Goal: Task Accomplishment & Management: Use online tool/utility

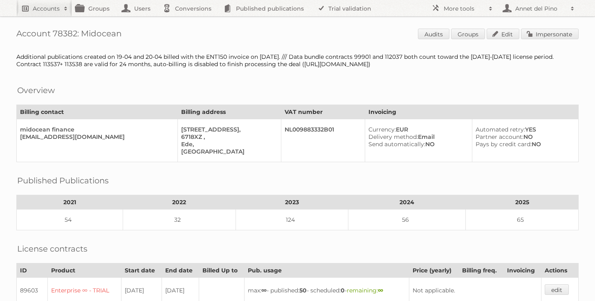
click at [50, 12] on h2 "Accounts" at bounding box center [46, 8] width 27 height 8
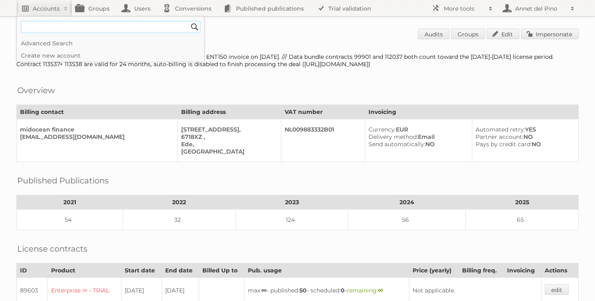
paste input"] "thomas.graf@ictwerbung.de"
type input"] "thomas.graf@ictwerbung.de"
click at [189, 21] on input "Search" at bounding box center [195, 27] width 12 height 12
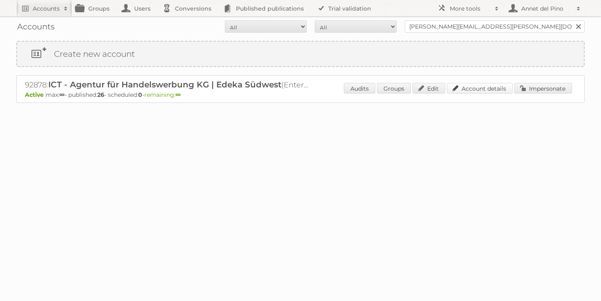
click at [493, 88] on link "Account details" at bounding box center [480, 88] width 66 height 11
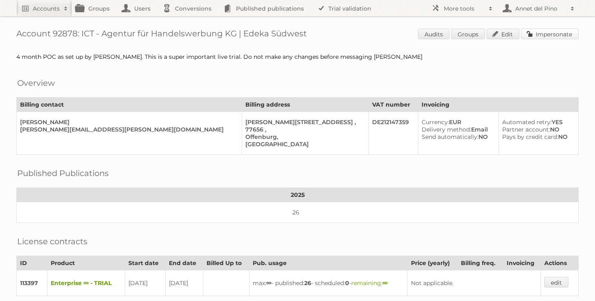
click at [568, 31] on link "Impersonate" at bounding box center [550, 34] width 58 height 11
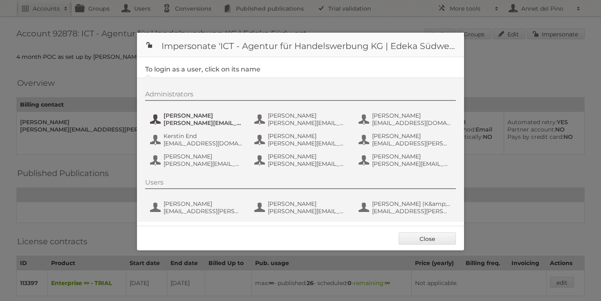
click at [186, 115] on span "Benjamin Discher" at bounding box center [203, 115] width 79 height 7
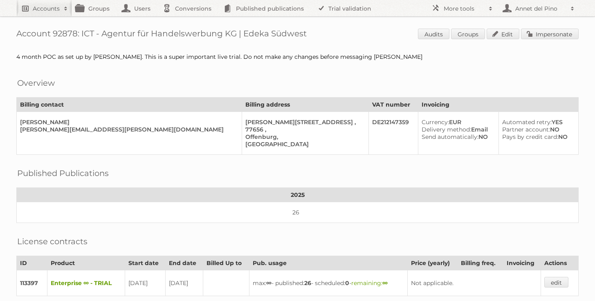
click at [48, 6] on h2 "Accounts" at bounding box center [46, 8] width 27 height 8
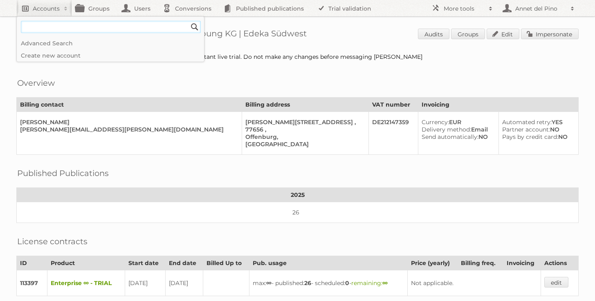
type input"] "A"
type input"] "[EMAIL_ADDRESS][DOMAIN_NAME]"
click at [199, 24] on input "Search" at bounding box center [195, 27] width 12 height 12
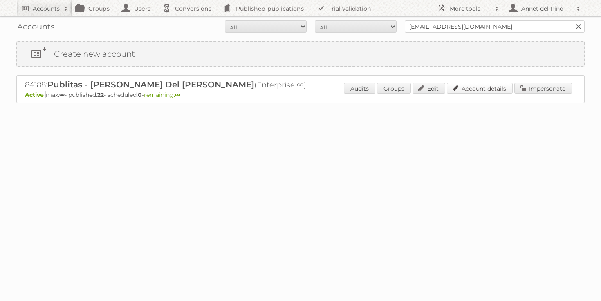
click at [494, 88] on link "Account details" at bounding box center [480, 88] width 66 height 11
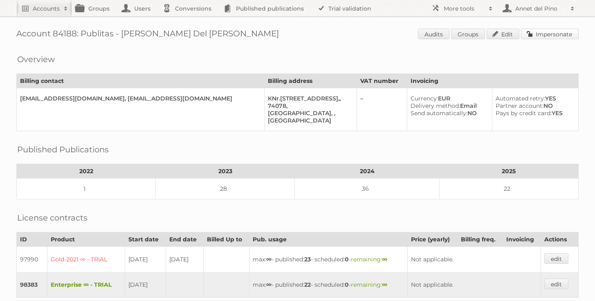
click at [543, 38] on link "Impersonate" at bounding box center [550, 34] width 58 height 11
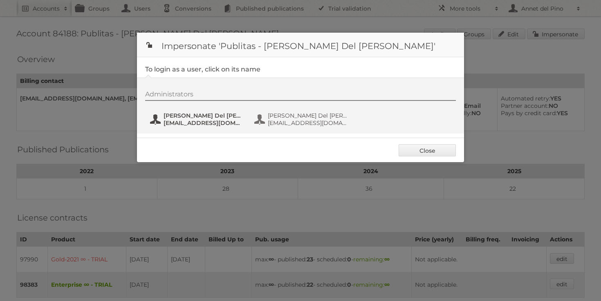
click at [214, 125] on span "annet@publitas.com" at bounding box center [203, 122] width 79 height 7
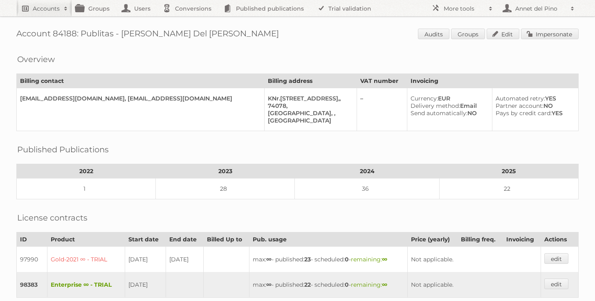
click at [40, 5] on h2 "Accounts" at bounding box center [46, 8] width 27 height 8
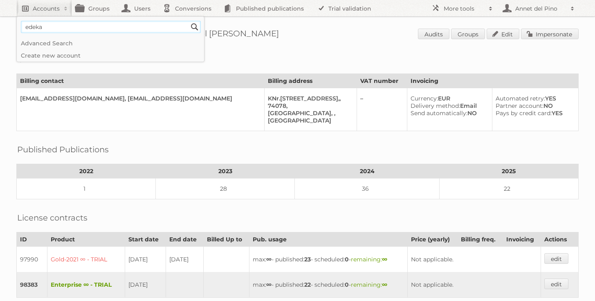
type input"] "edeka"
click at [189, 21] on input "Search" at bounding box center [195, 27] width 12 height 12
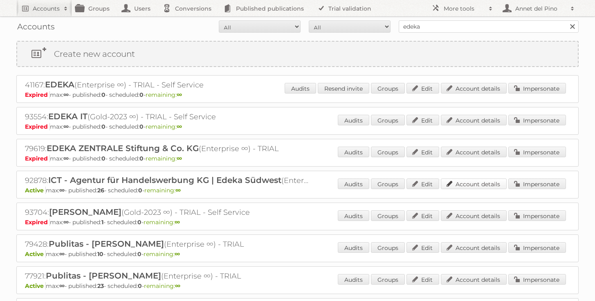
click at [481, 185] on link "Account details" at bounding box center [474, 184] width 66 height 11
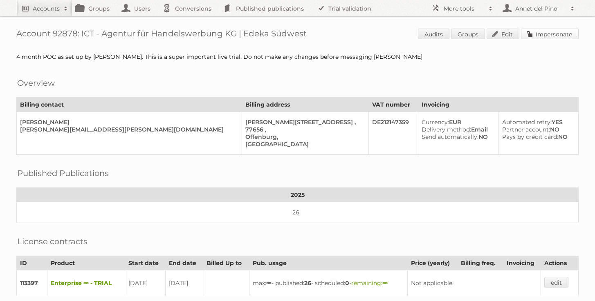
click at [556, 33] on link "Impersonate" at bounding box center [550, 34] width 58 height 11
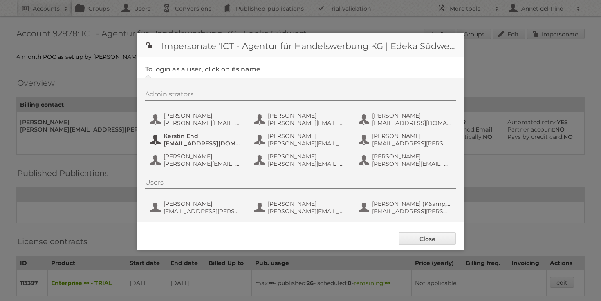
click at [215, 137] on span "Kerstin End" at bounding box center [203, 136] width 79 height 7
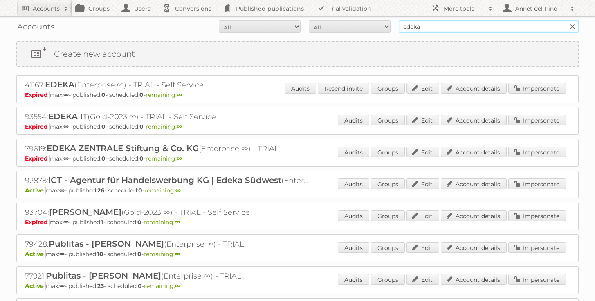
click at [455, 23] on input "edeka" at bounding box center [489, 26] width 180 height 12
paste input "ldelucia@caleres.com"
type input "ldelucia@caleres.com"
click at [566, 20] on input "Search" at bounding box center [572, 26] width 12 height 12
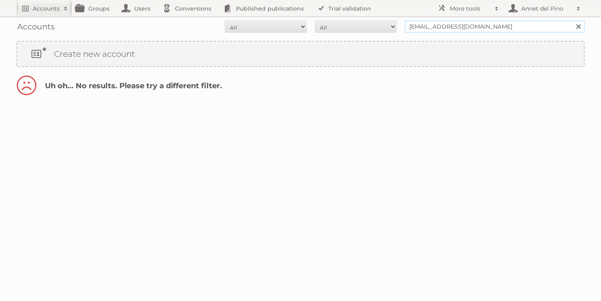
drag, startPoint x: 432, startPoint y: 27, endPoint x: 398, endPoint y: 25, distance: 34.4
click at [397, 25] on form "All Active Expired Pending All Paid Trials Self service ldelucia@caleres.com Se…" at bounding box center [300, 26] width 569 height 12
type input "@[DOMAIN_NAME]"
click at [572, 20] on input "Search" at bounding box center [578, 26] width 12 height 12
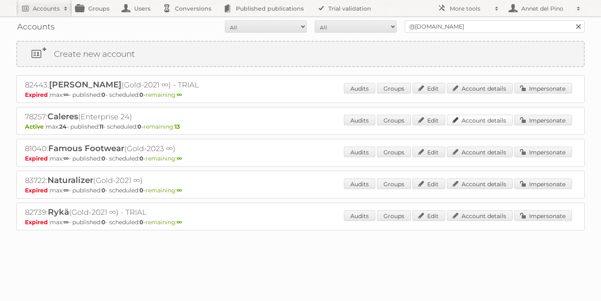
click at [484, 120] on link "Account details" at bounding box center [480, 120] width 66 height 11
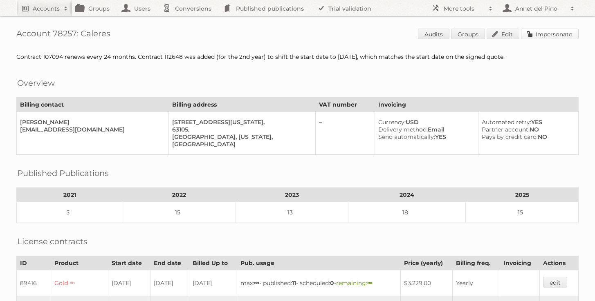
click at [555, 34] on link "Impersonate" at bounding box center [550, 34] width 58 height 11
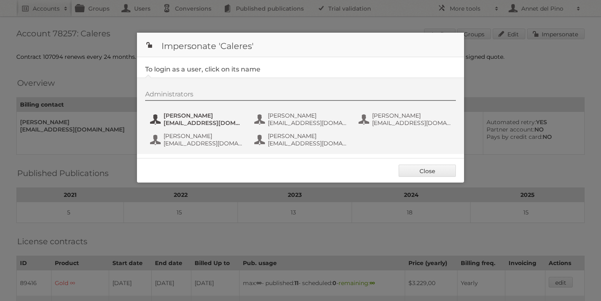
click at [210, 113] on span "Amanda Maddox" at bounding box center [203, 115] width 79 height 7
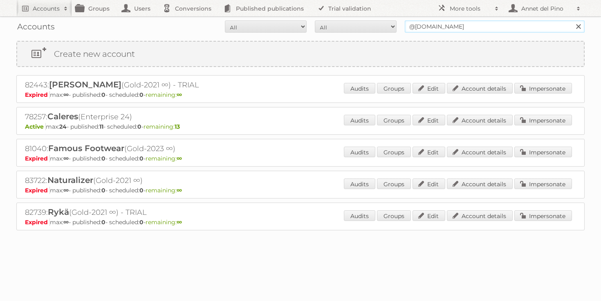
click at [420, 28] on input "@caleres.com" at bounding box center [495, 26] width 180 height 12
click at [420, 27] on input "@caleres.com" at bounding box center [495, 26] width 180 height 12
paste input "ICT | Edeka Südwest"
type input "ICT | Edeka Südwest"
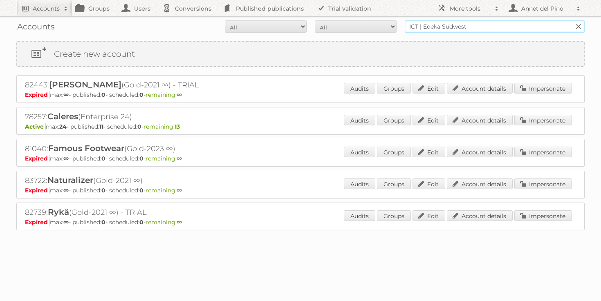
click at [572, 20] on input "Search" at bounding box center [578, 26] width 12 height 12
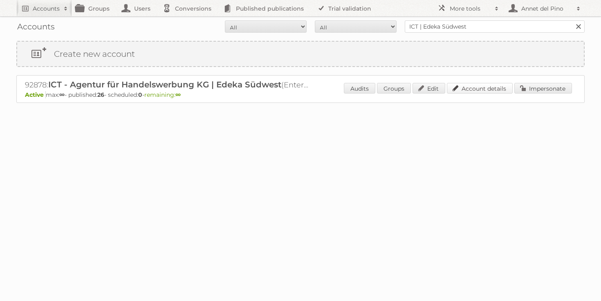
click at [503, 91] on link "Account details" at bounding box center [480, 88] width 66 height 11
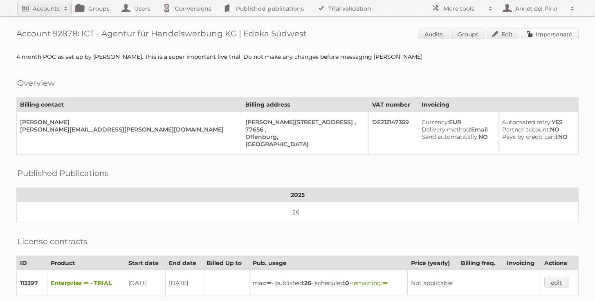
click at [565, 31] on link "Impersonate" at bounding box center [550, 34] width 58 height 11
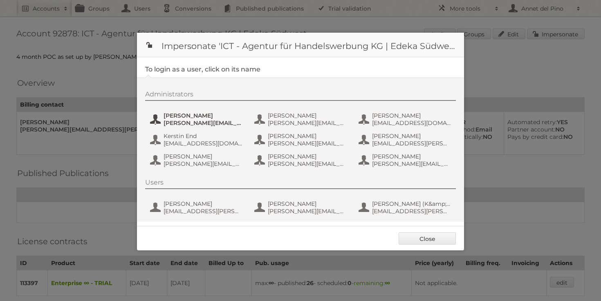
click at [205, 116] on span "[PERSON_NAME]" at bounding box center [203, 115] width 79 height 7
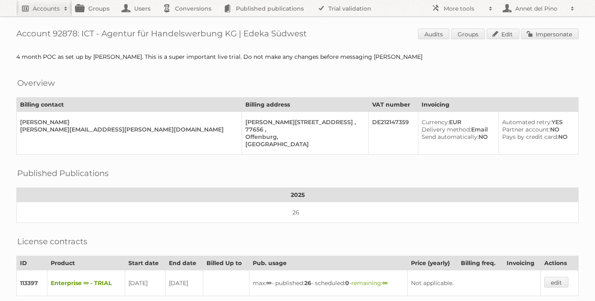
click at [39, 11] on h2 "Accounts" at bounding box center [46, 8] width 27 height 8
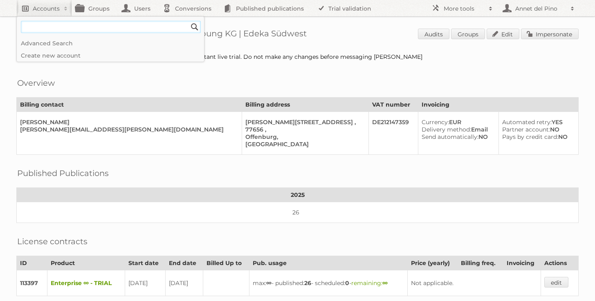
paste input"] "Mayster"
type input"] "Mayster"
click at [189, 21] on input "Search" at bounding box center [195, 27] width 12 height 12
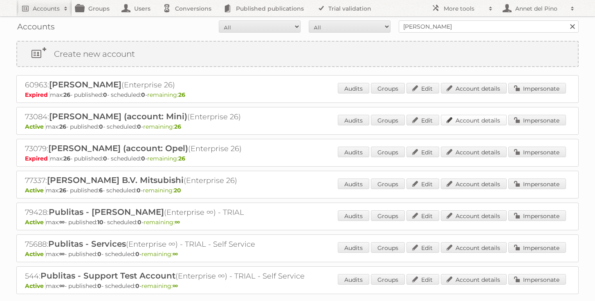
click at [485, 119] on link "Account details" at bounding box center [474, 120] width 66 height 11
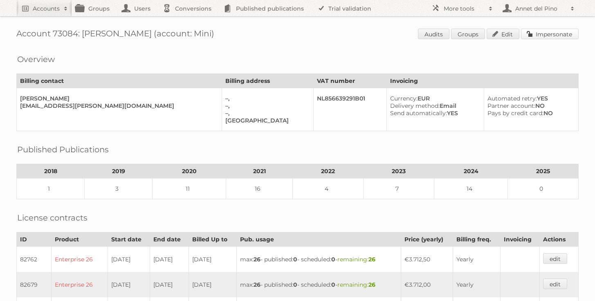
click at [547, 30] on link "Impersonate" at bounding box center [550, 34] width 58 height 11
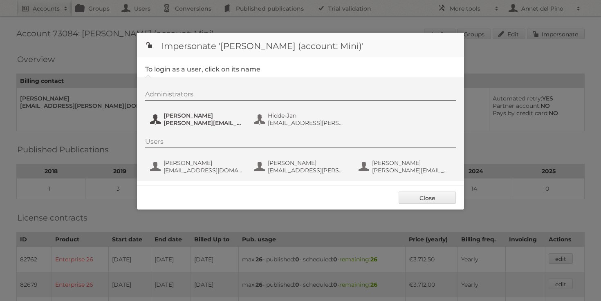
click at [194, 122] on span "[PERSON_NAME][EMAIL_ADDRESS][PERSON_NAME][DOMAIN_NAME]" at bounding box center [203, 122] width 79 height 7
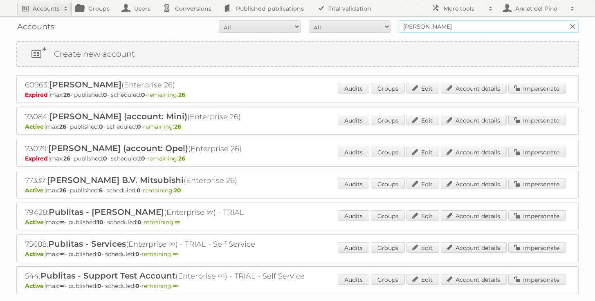
click at [422, 26] on input "[PERSON_NAME]" at bounding box center [489, 26] width 180 height 12
paste input "[EMAIL_ADDRESS][DOMAIN_NAME]"
type input "[EMAIL_ADDRESS][DOMAIN_NAME]"
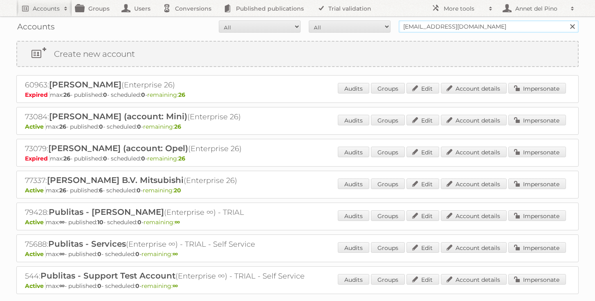
click at [566, 20] on input "Search" at bounding box center [572, 26] width 12 height 12
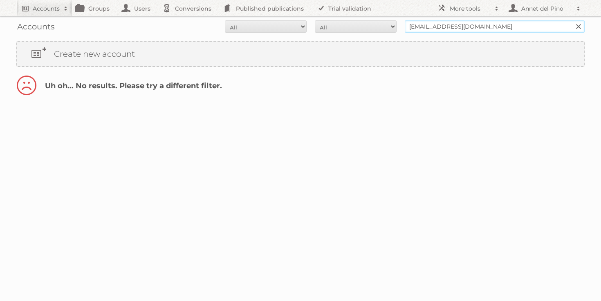
drag, startPoint x: 432, startPoint y: 27, endPoint x: 375, endPoint y: 25, distance: 57.7
click at [375, 25] on form "All Active Expired Pending All Paid Trials Self service [EMAIL_ADDRESS][DOMAIN_…" at bounding box center [300, 26] width 569 height 12
type input "@[DOMAIN_NAME]"
click at [572, 20] on input "Search" at bounding box center [578, 26] width 12 height 12
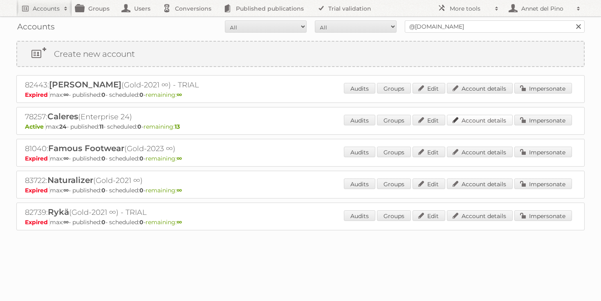
click at [495, 119] on link "Account details" at bounding box center [480, 120] width 66 height 11
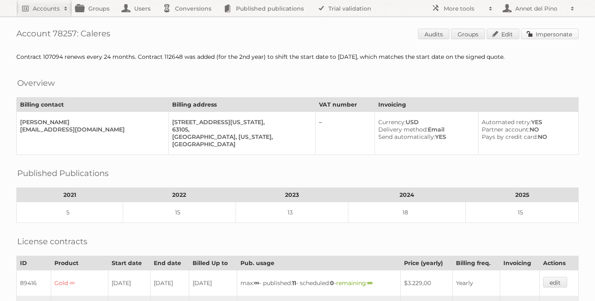
click at [557, 36] on link "Impersonate" at bounding box center [550, 34] width 58 height 11
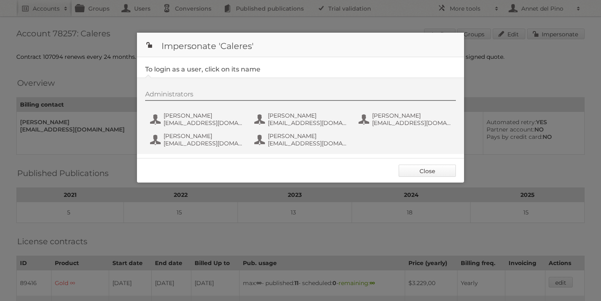
click at [418, 175] on link "Close" at bounding box center [427, 171] width 57 height 12
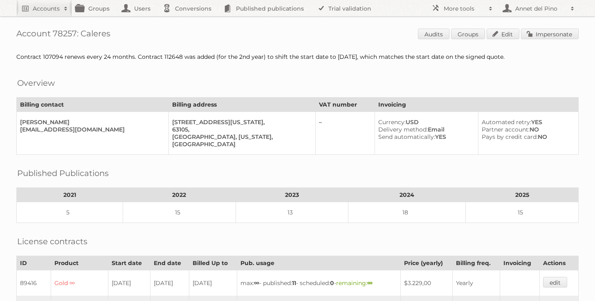
click at [580, 34] on div "Account 78257: Caleres Audits Groups Edit Impersonate Contract 107094 renews ev…" at bounding box center [297, 282] width 595 height 565
click at [569, 34] on link "Impersonate" at bounding box center [550, 34] width 58 height 11
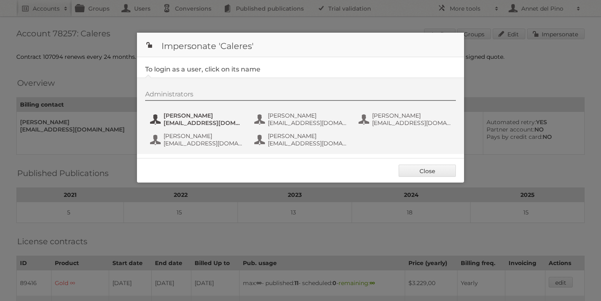
click at [159, 120] on button "Amanda Maddox amaddox@caleres.com" at bounding box center [197, 119] width 96 height 16
